Goal: Task Accomplishment & Management: Manage account settings

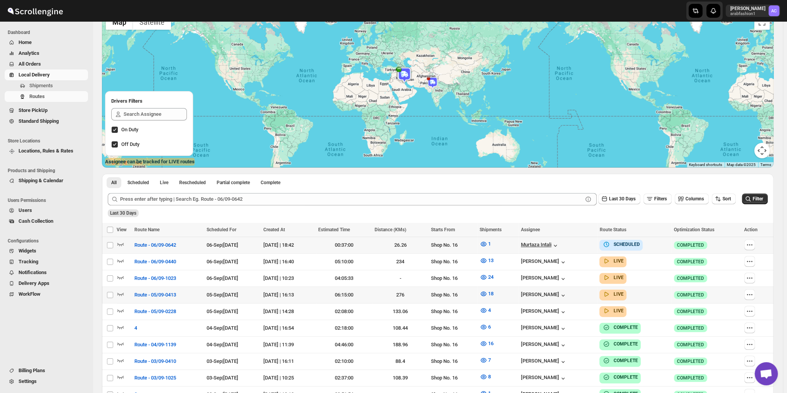
scroll to position [2506, 0]
click at [553, 246] on div "Murtaza Intali" at bounding box center [540, 246] width 38 height 8
click at [552, 243] on div "Murtaza Intali" at bounding box center [540, 246] width 38 height 8
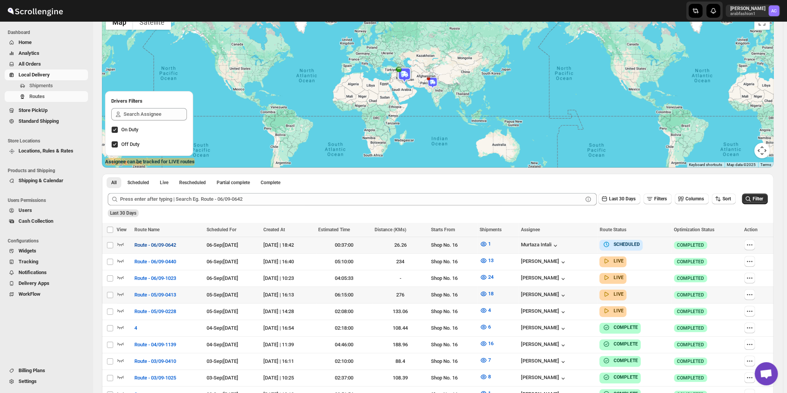
click at [143, 246] on span "Route - 06/09-0642" at bounding box center [155, 245] width 42 height 8
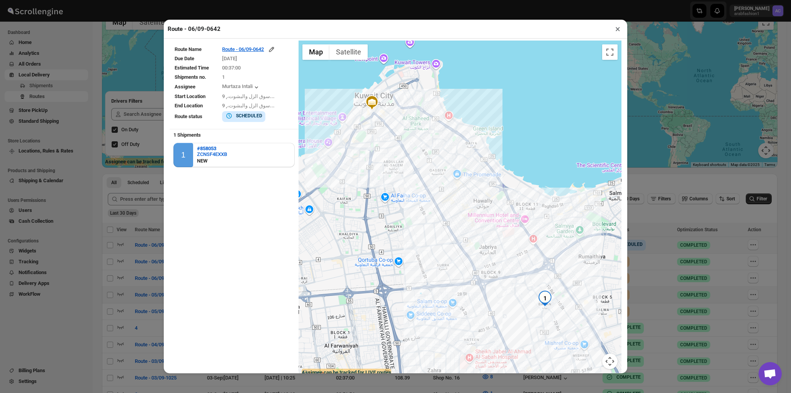
click at [617, 30] on button "×" at bounding box center [617, 29] width 11 height 11
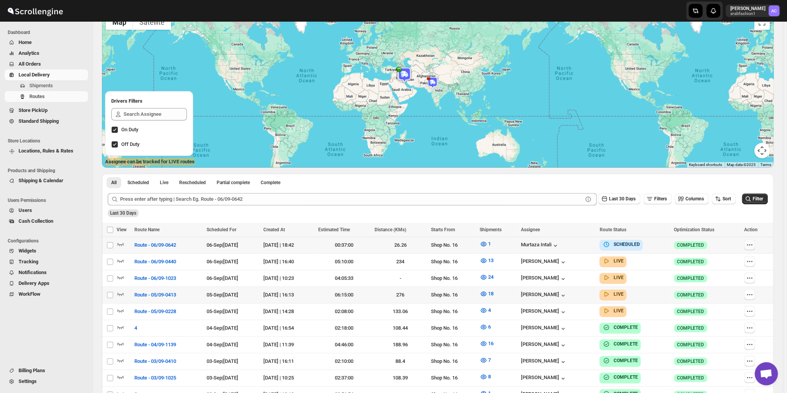
click at [755, 240] on button "button" at bounding box center [749, 244] width 11 height 11
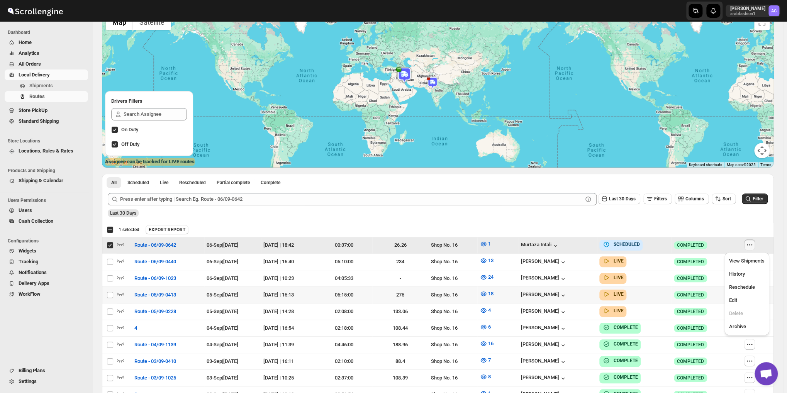
click at [755, 240] on button "button" at bounding box center [749, 244] width 11 height 11
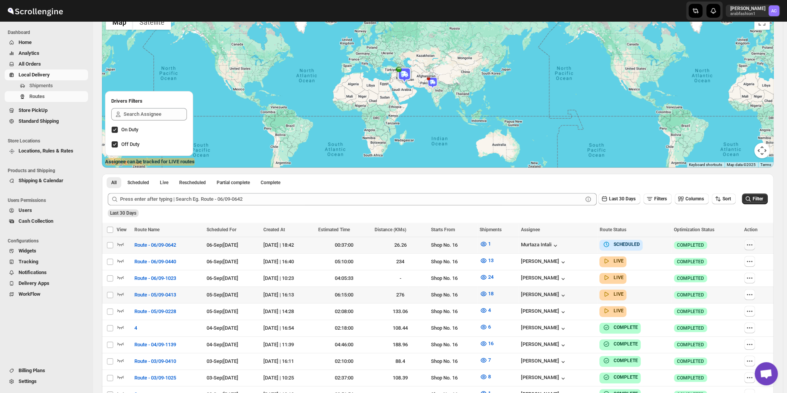
click at [755, 240] on button "button" at bounding box center [749, 244] width 11 height 11
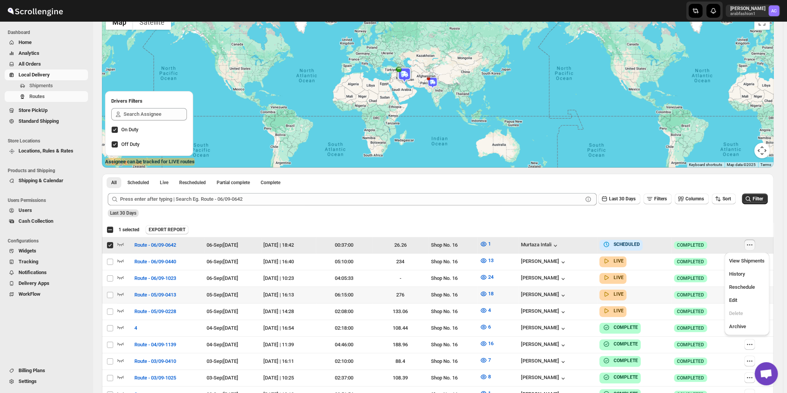
click at [753, 243] on icon "button" at bounding box center [750, 245] width 8 height 8
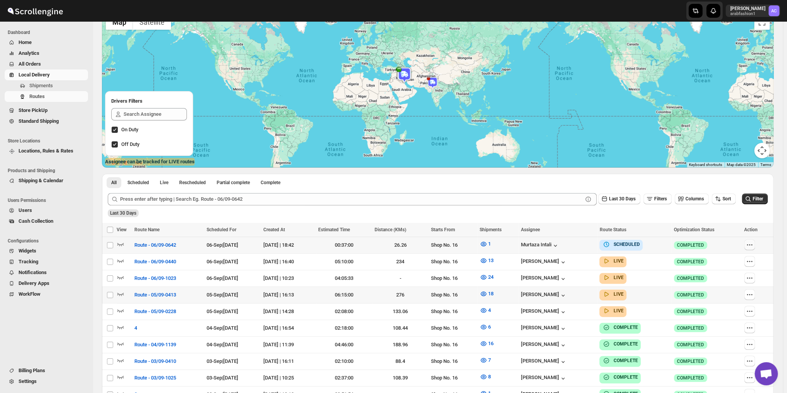
click at [753, 246] on icon "button" at bounding box center [750, 245] width 8 height 8
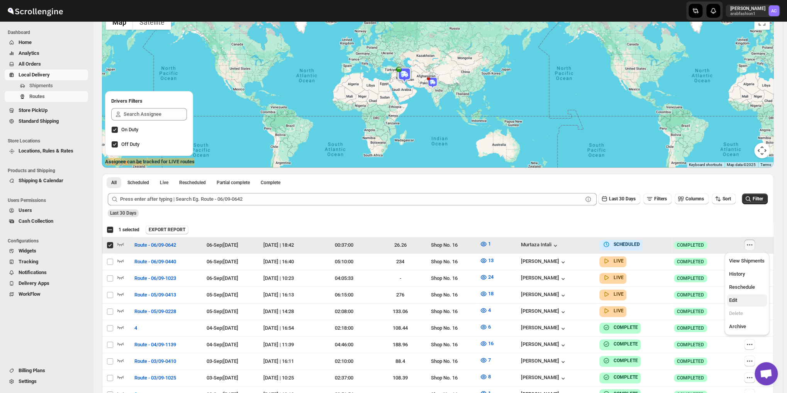
click at [742, 302] on span "Edit" at bounding box center [747, 301] width 36 height 8
checkbox input "false"
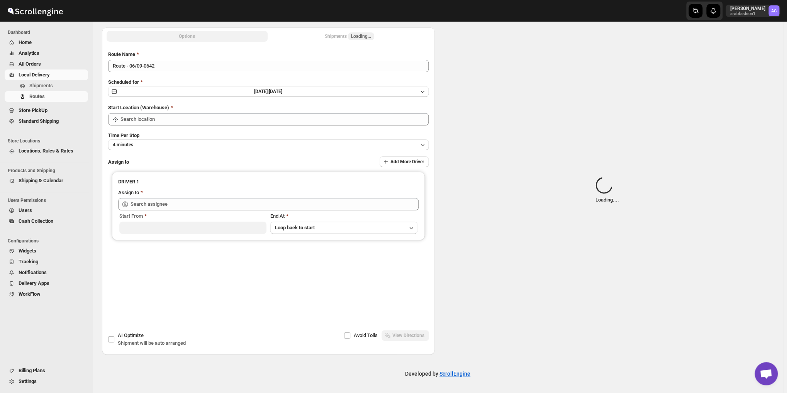
type input "Route - 06/09-0642"
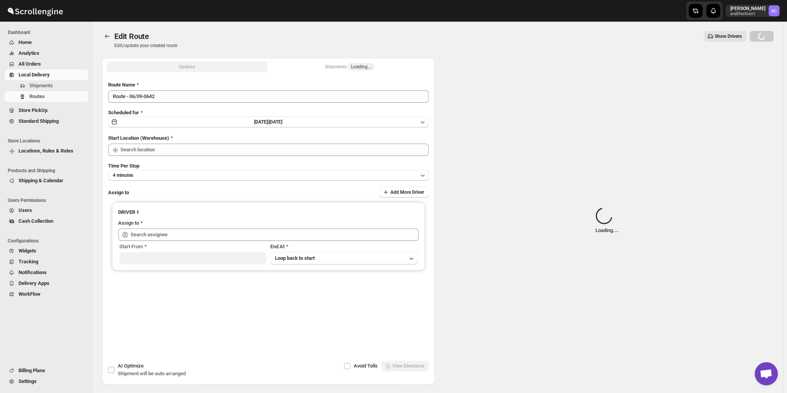
type input "Shop No. 16"
type input "Murtaza Intali ([EMAIL_ADDRESS][DOMAIN_NAME])"
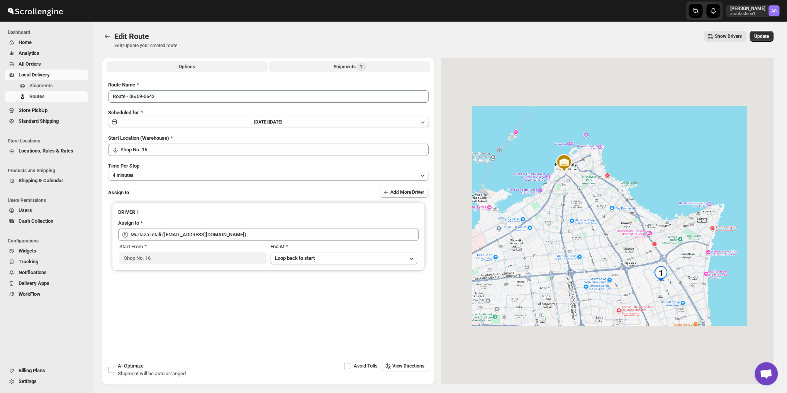
click at [319, 64] on button "Shipments 1" at bounding box center [349, 66] width 161 height 11
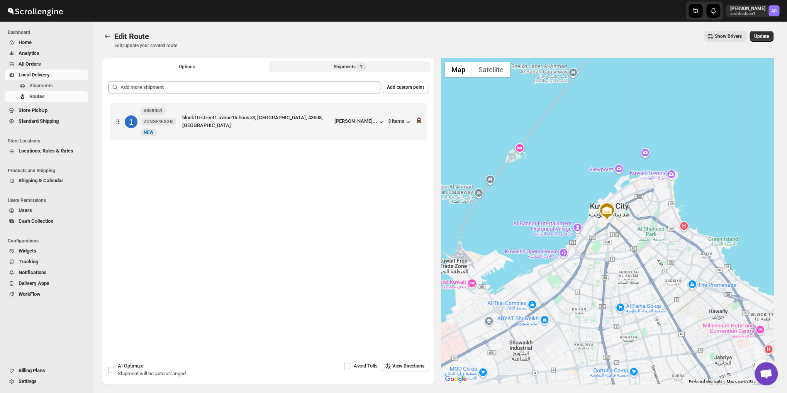
click at [423, 122] on icon "button" at bounding box center [419, 121] width 8 height 8
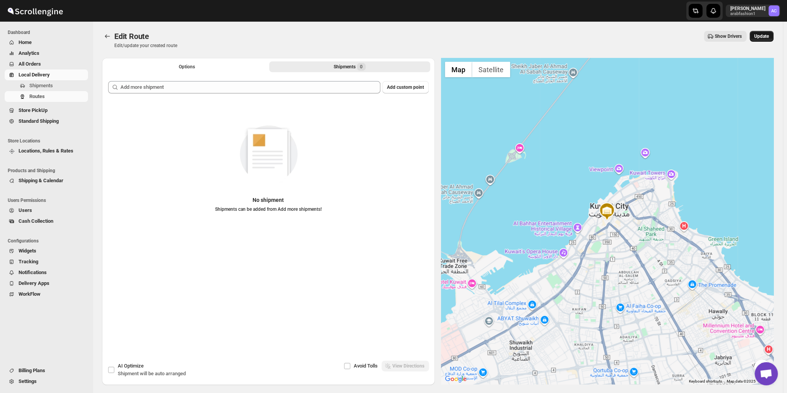
click at [763, 31] on button "Update" at bounding box center [762, 36] width 24 height 11
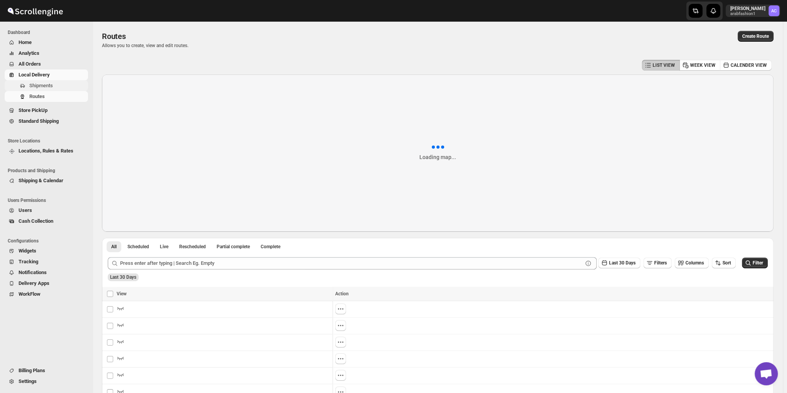
click at [38, 87] on span "Shipments" at bounding box center [41, 86] width 24 height 6
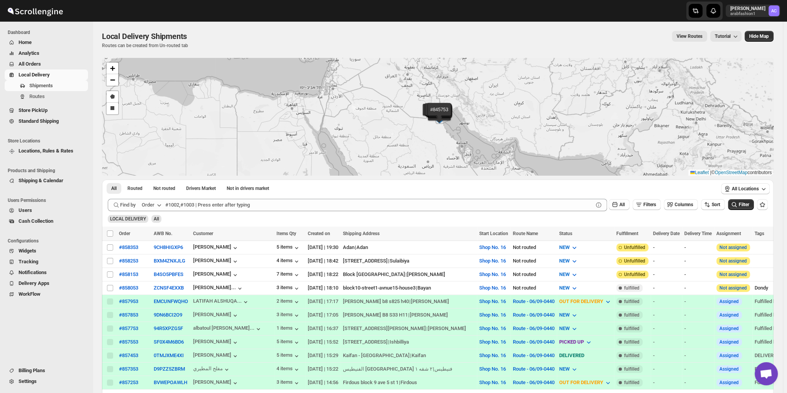
scroll to position [129, 0]
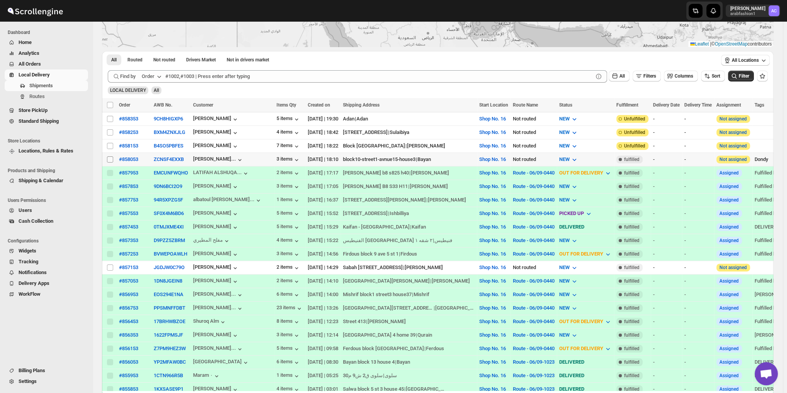
click at [109, 156] on input "Select shipment" at bounding box center [110, 159] width 6 height 6
checkbox input "true"
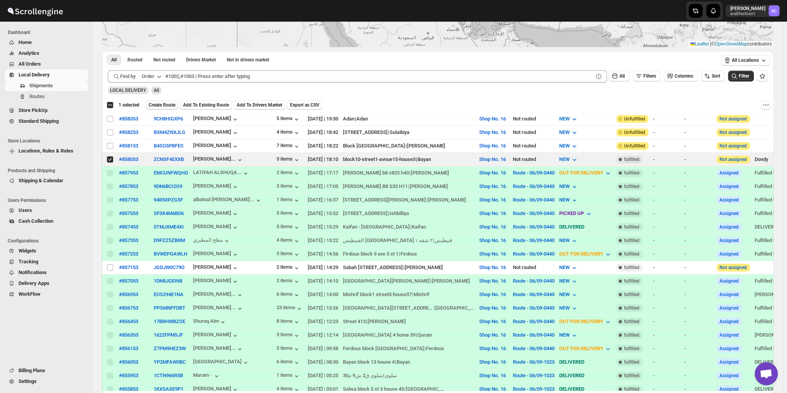
click at [162, 101] on button "Create Route" at bounding box center [162, 104] width 33 height 9
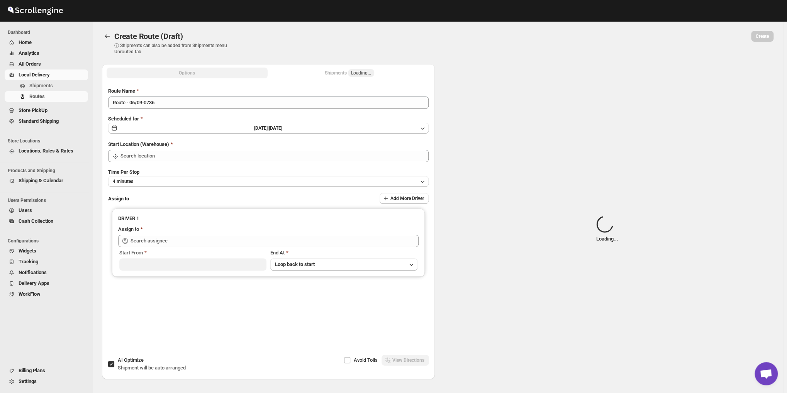
type input "Route - 06/09-0736"
type input "Shop No. 16"
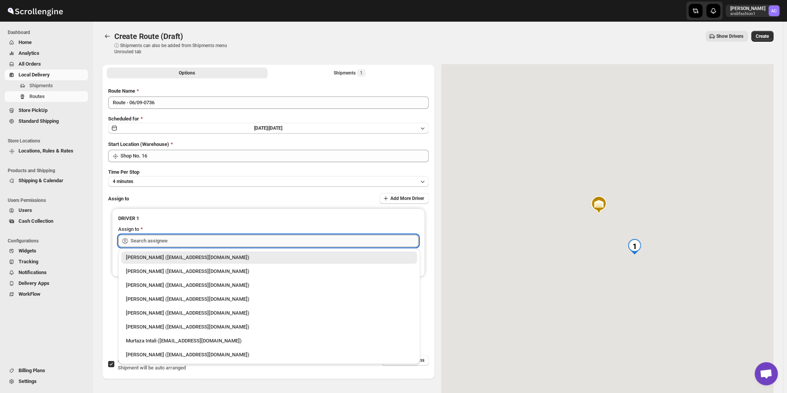
click at [188, 246] on div "Skip to content [PERSON_NAME] arabfashion1 AC Dashboard Home Analytics All Orde…" at bounding box center [393, 216] width 787 height 433
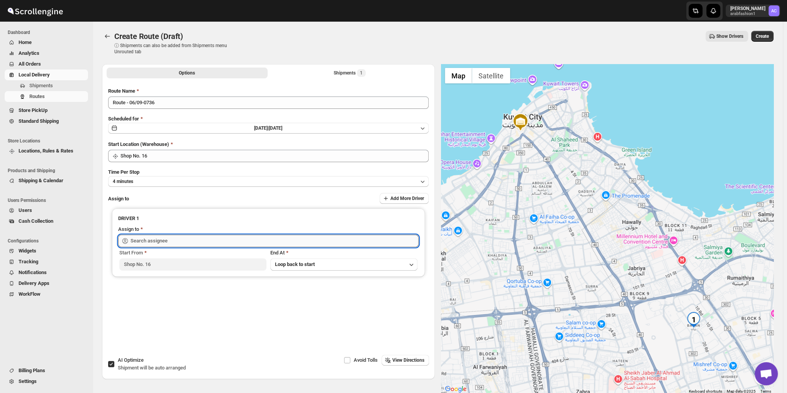
click at [193, 240] on input "text" at bounding box center [275, 241] width 288 height 12
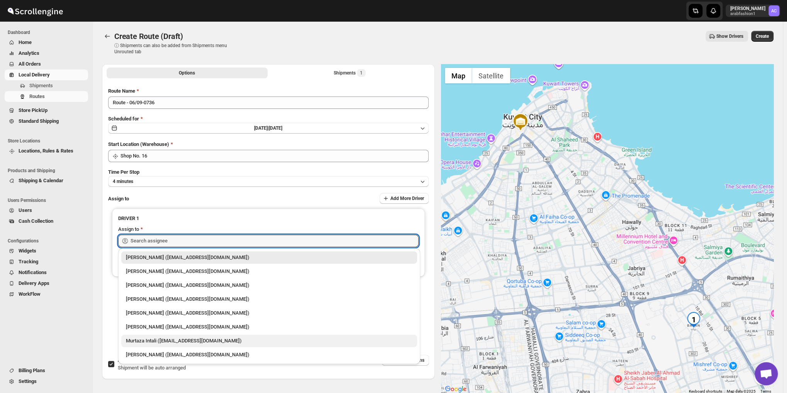
click at [212, 343] on div "Murtaza Intali ([EMAIL_ADDRESS][DOMAIN_NAME])" at bounding box center [269, 341] width 287 height 8
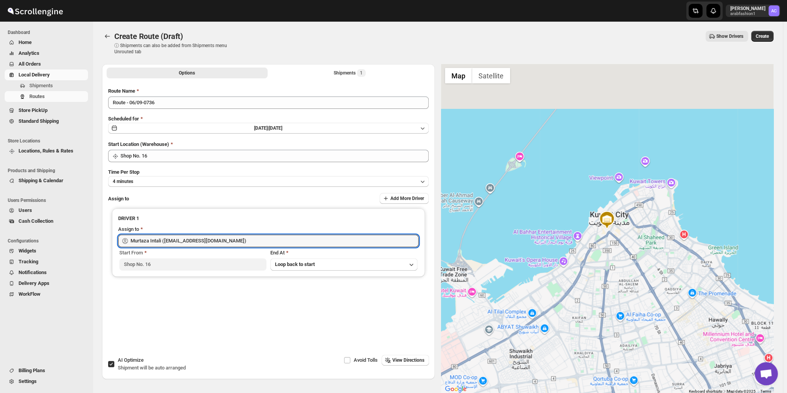
type input "Murtaza Intali ([EMAIL_ADDRESS][DOMAIN_NAME])"
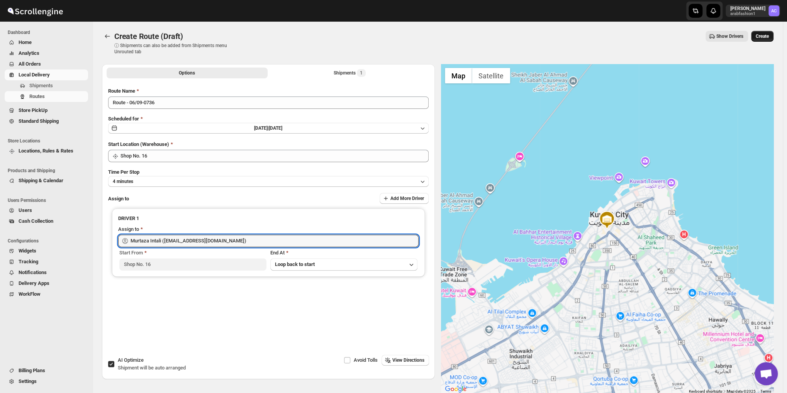
click at [765, 34] on span "Create" at bounding box center [762, 36] width 13 height 6
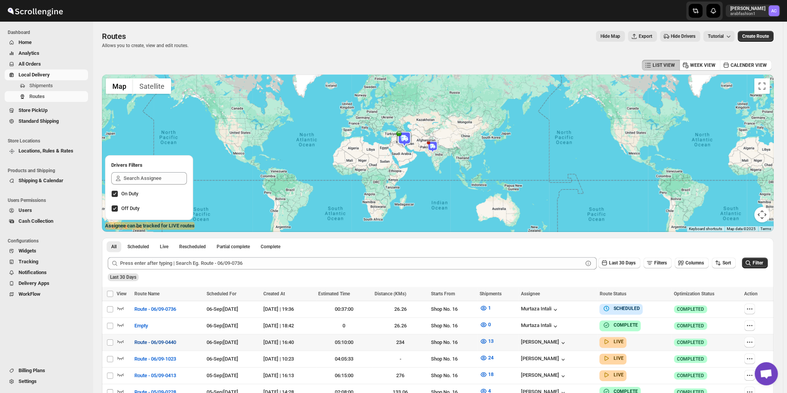
click at [144, 339] on span "Route - 06/09-0440" at bounding box center [155, 343] width 42 height 8
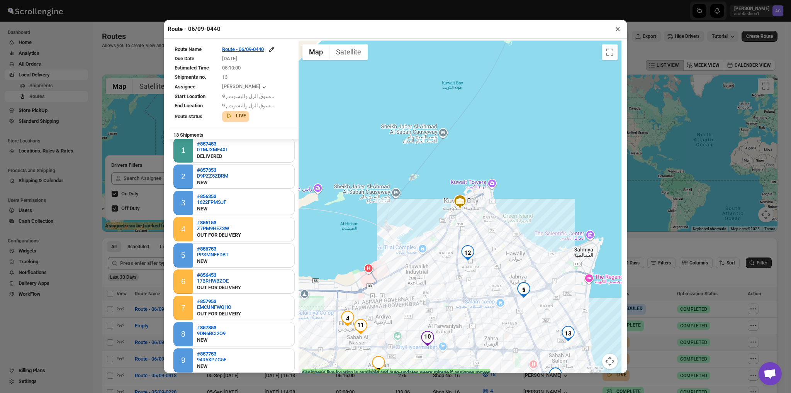
scroll to position [106, 0]
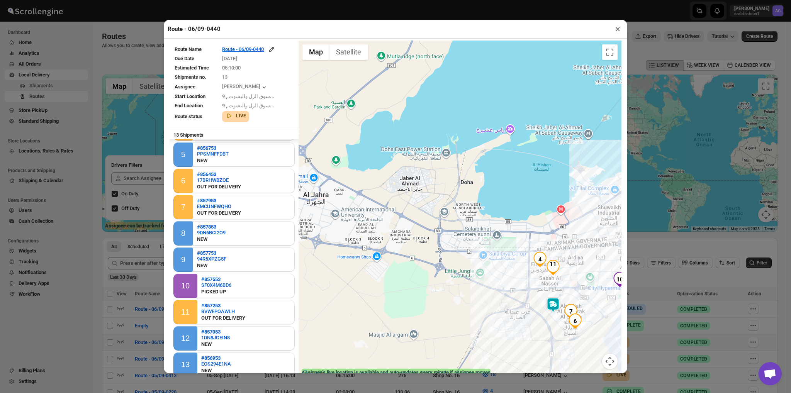
drag, startPoint x: 397, startPoint y: 307, endPoint x: 589, endPoint y: 248, distance: 201.1
click at [589, 248] on div at bounding box center [459, 210] width 323 height 338
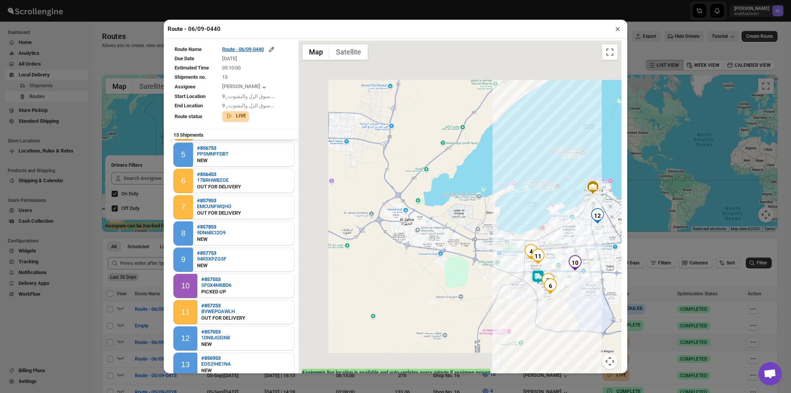
drag, startPoint x: 302, startPoint y: 186, endPoint x: 408, endPoint y: 221, distance: 111.6
click at [408, 221] on div at bounding box center [459, 210] width 323 height 338
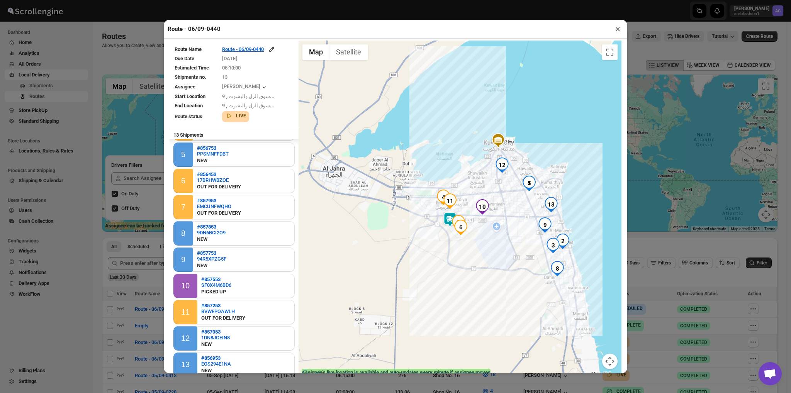
click at [485, 274] on div at bounding box center [459, 210] width 323 height 338
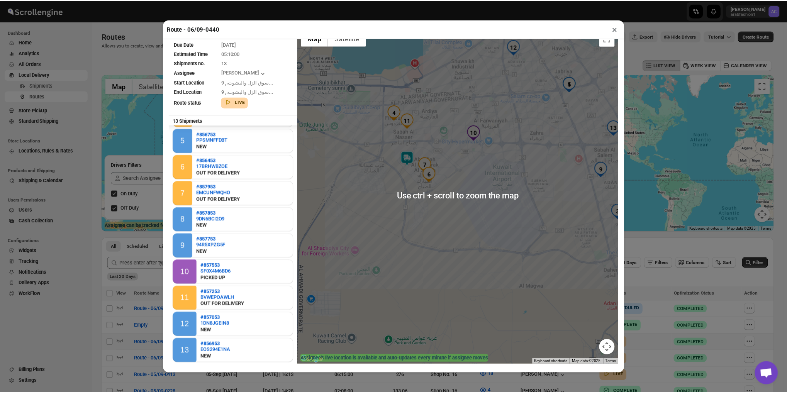
scroll to position [14, 0]
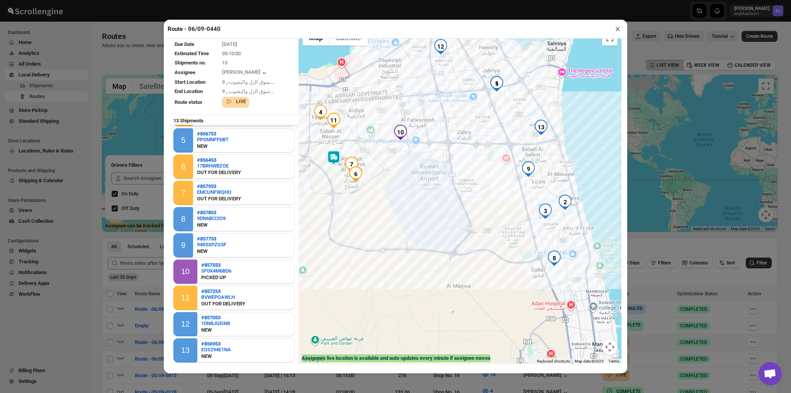
drag, startPoint x: 485, startPoint y: 274, endPoint x: 407, endPoint y: 274, distance: 77.6
click at [407, 274] on div at bounding box center [459, 195] width 323 height 338
click at [613, 30] on button "×" at bounding box center [617, 29] width 11 height 11
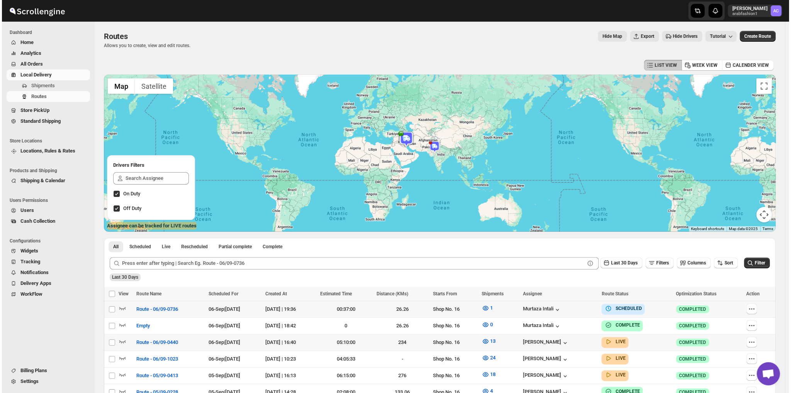
scroll to position [64, 0]
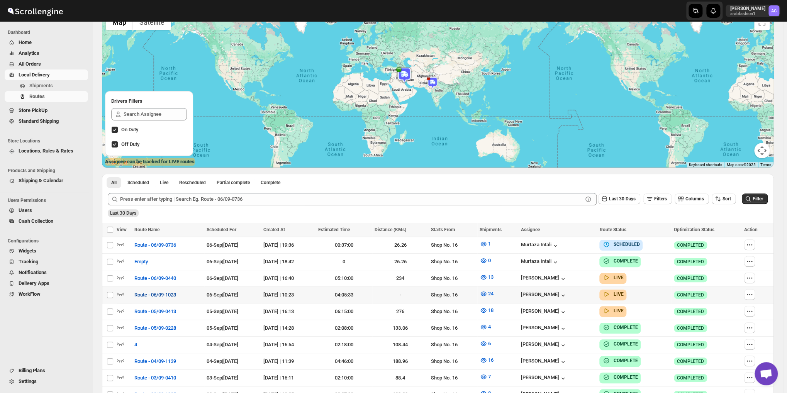
click at [161, 292] on span "Route - 06/09-1023" at bounding box center [155, 295] width 42 height 8
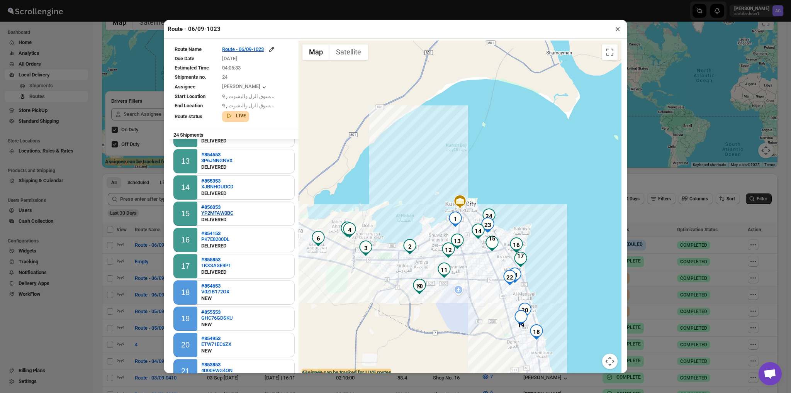
scroll to position [396, 0]
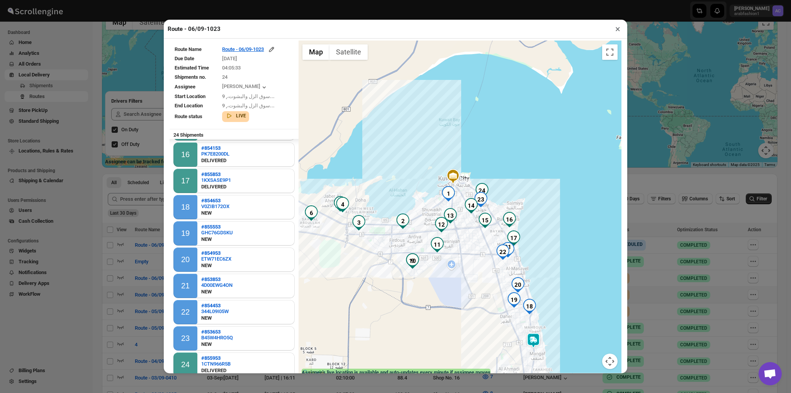
drag, startPoint x: 417, startPoint y: 259, endPoint x: 415, endPoint y: 252, distance: 7.3
click at [415, 252] on div at bounding box center [459, 210] width 323 height 338
click at [617, 26] on button "×" at bounding box center [617, 29] width 11 height 11
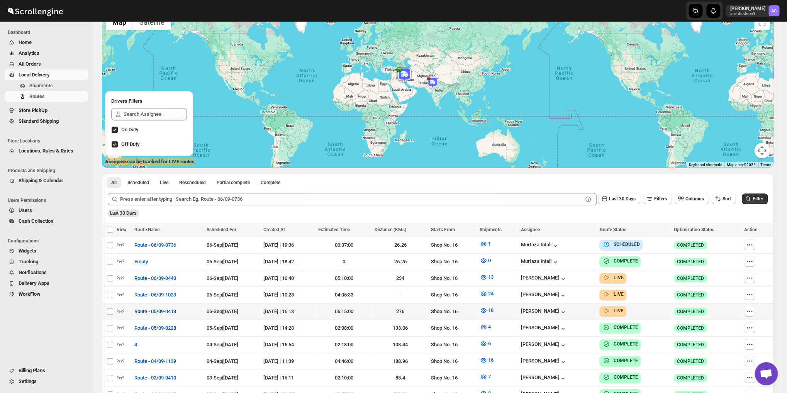
click at [165, 308] on span "Route - 05/09-0413" at bounding box center [155, 312] width 42 height 8
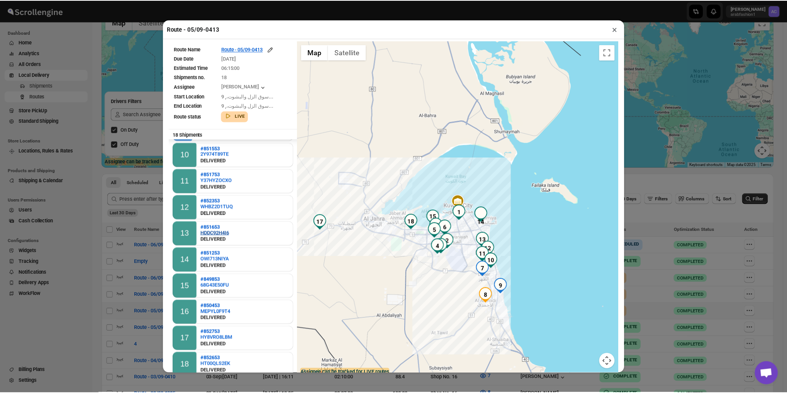
scroll to position [45, 0]
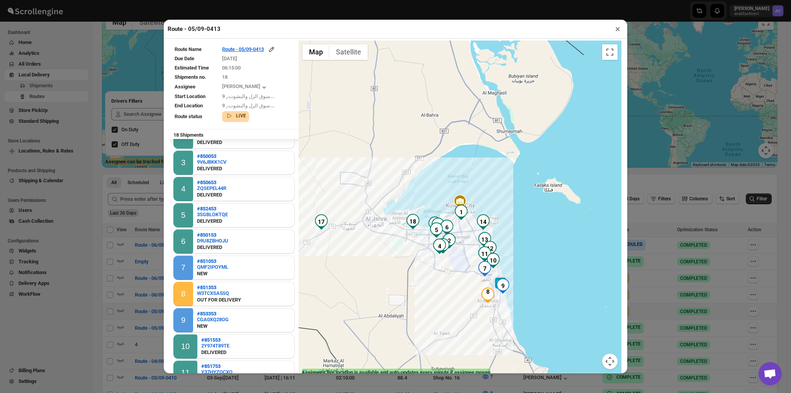
click at [616, 26] on button "×" at bounding box center [617, 29] width 11 height 11
